Goal: Navigation & Orientation: Understand site structure

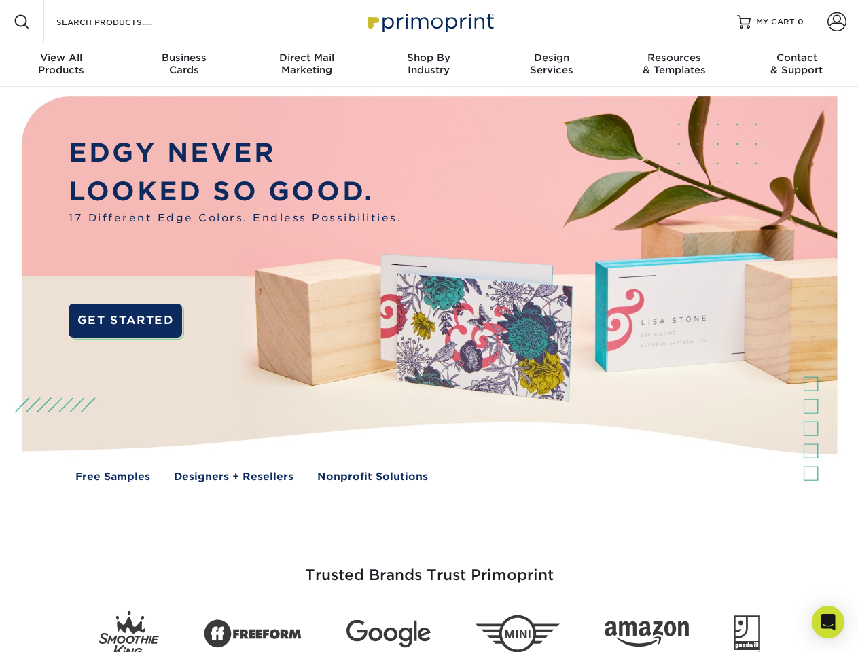
click at [429, 326] on img at bounding box center [428, 299] width 849 height 425
click at [22, 22] on span at bounding box center [22, 22] width 16 height 16
click at [836, 22] on span at bounding box center [836, 21] width 19 height 19
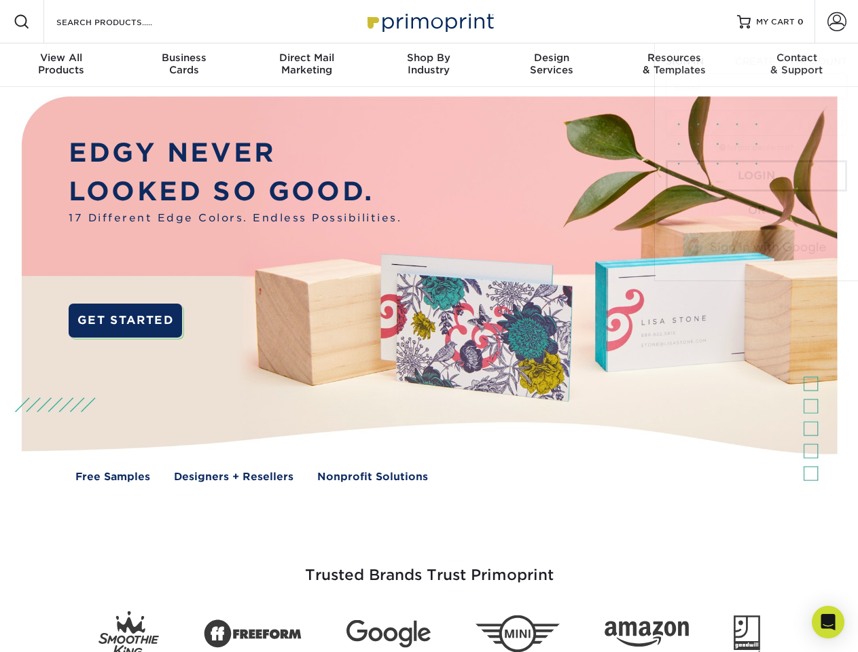
click at [61, 65] on div "View All Products" at bounding box center [61, 64] width 122 height 24
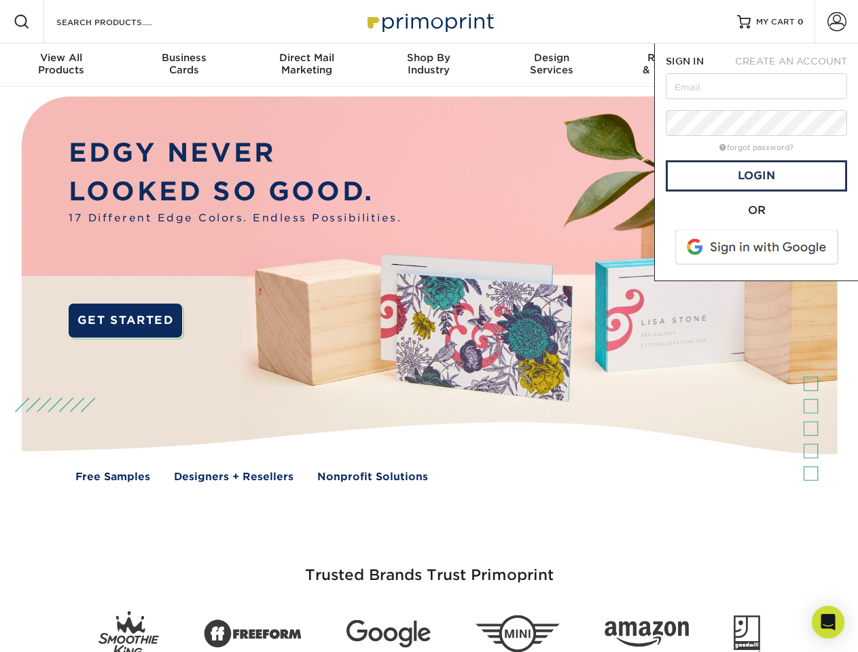
click at [183, 65] on div "Business Cards" at bounding box center [183, 64] width 122 height 24
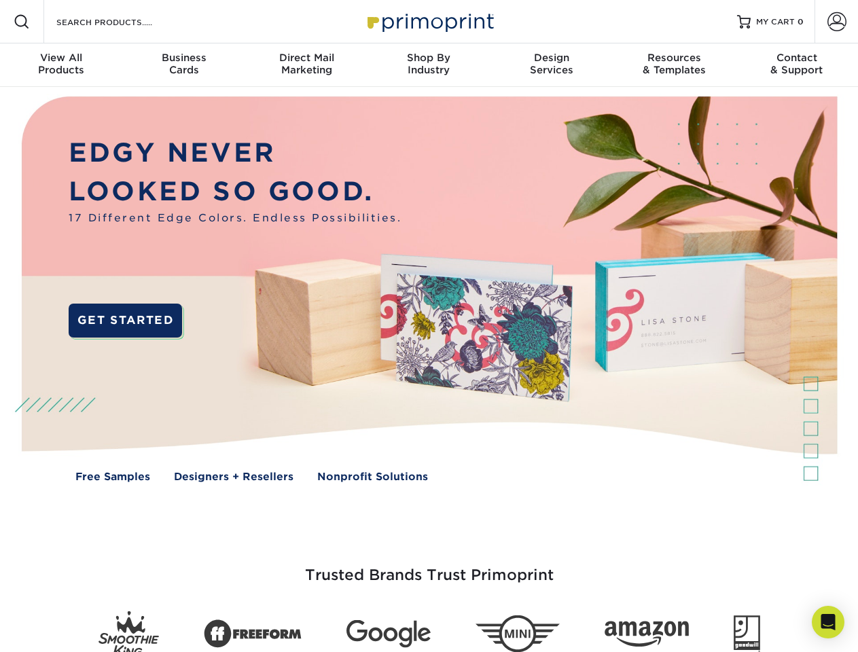
click at [306, 65] on div "Direct Mail Marketing" at bounding box center [306, 64] width 122 height 24
click at [429, 65] on div "Shop By Industry" at bounding box center [429, 64] width 122 height 24
click at [552, 65] on div "Design Services" at bounding box center [551, 64] width 122 height 24
click at [674, 65] on div "Resources & Templates" at bounding box center [674, 64] width 122 height 24
click at [797, 65] on div "Contact & Support" at bounding box center [797, 64] width 122 height 24
